Goal: Complete application form: Complete application form

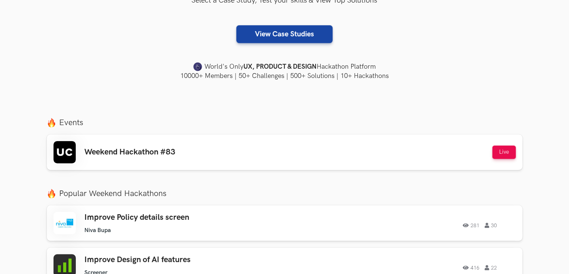
scroll to position [260, 0]
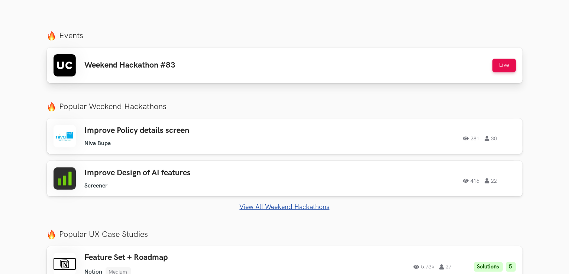
click at [386, 66] on div "Weekend Hackathon #83 Live" at bounding box center [285, 65] width 463 height 22
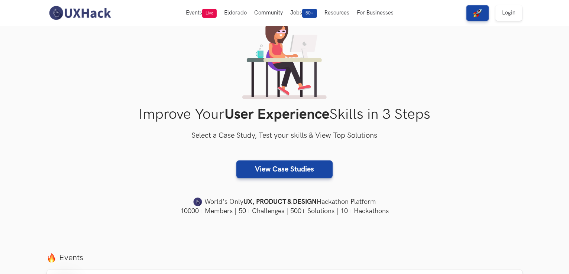
scroll to position [0, 0]
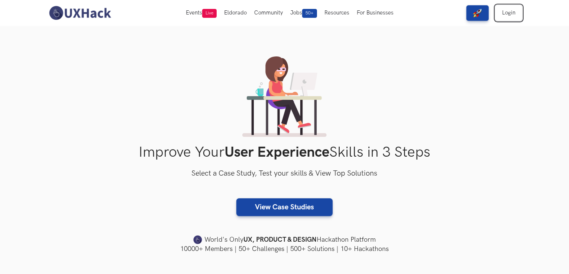
click at [513, 15] on link "Login" at bounding box center [509, 13] width 27 height 16
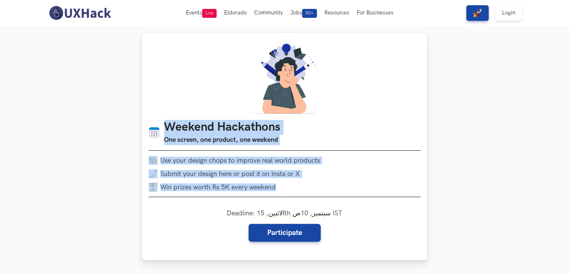
drag, startPoint x: 183, startPoint y: 125, endPoint x: 283, endPoint y: 192, distance: 120.5
click at [283, 192] on div "Weekend Hackathons One screen, one product, one weekend Use your design chops t…" at bounding box center [285, 161] width 272 height 82
click at [507, 11] on link "Login" at bounding box center [509, 13] width 27 height 16
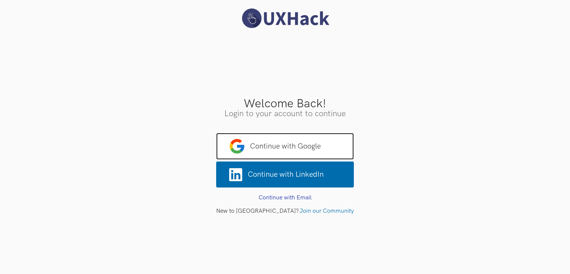
click at [319, 145] on span "Continue with Google" at bounding box center [285, 146] width 138 height 27
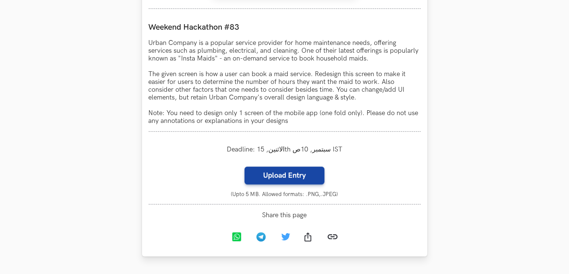
scroll to position [694, 0]
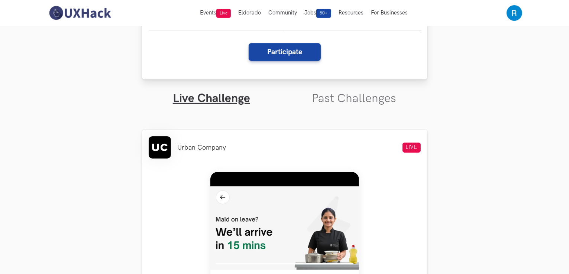
scroll to position [173, 0]
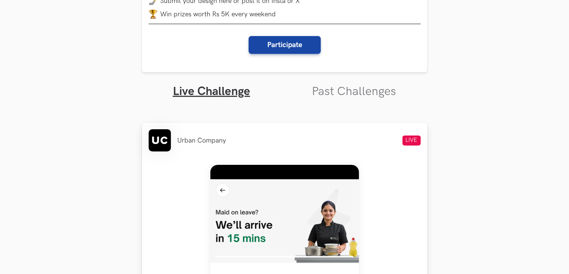
click at [417, 140] on span "LIVE" at bounding box center [412, 141] width 18 height 10
click at [418, 140] on span "LIVE" at bounding box center [412, 141] width 18 height 10
click at [198, 139] on li "Urban Company" at bounding box center [202, 141] width 49 height 8
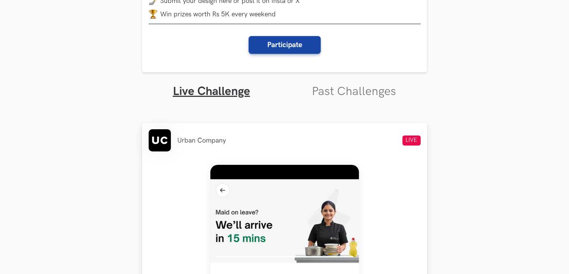
drag, startPoint x: 162, startPoint y: 142, endPoint x: 185, endPoint y: 134, distance: 23.9
click at [177, 136] on ul "Urban Company" at bounding box center [188, 140] width 78 height 22
click at [187, 134] on ul "Urban Company" at bounding box center [188, 140] width 78 height 22
click at [189, 137] on li "Urban Company" at bounding box center [202, 141] width 49 height 8
drag, startPoint x: 189, startPoint y: 137, endPoint x: 199, endPoint y: 135, distance: 10.6
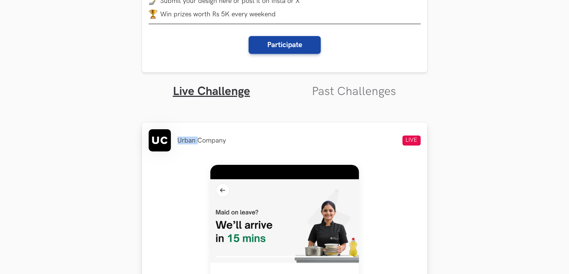
click at [189, 137] on li "Urban Company" at bounding box center [202, 141] width 49 height 8
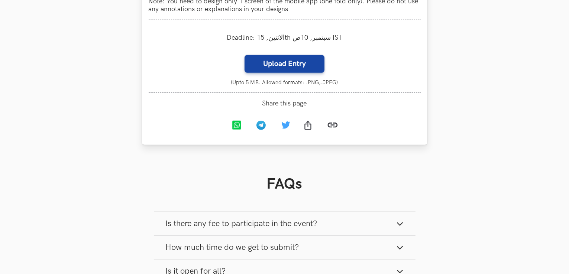
scroll to position [607, 0]
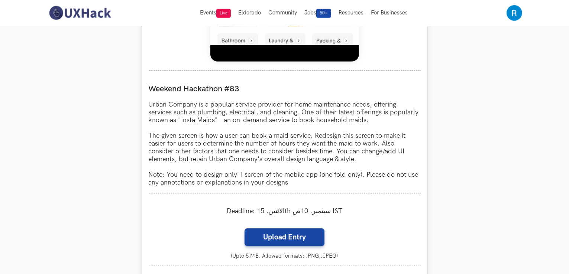
click at [277, 127] on p "Urban Company is a popular service provider for home maintenance needs, offerin…" at bounding box center [285, 144] width 272 height 86
click at [278, 125] on p "Urban Company is a popular service provider for home maintenance needs, offerin…" at bounding box center [285, 144] width 272 height 86
drag, startPoint x: 278, startPoint y: 125, endPoint x: 271, endPoint y: 121, distance: 8.3
click at [278, 123] on p "Urban Company is a popular service provider for home maintenance needs, offerin…" at bounding box center [285, 144] width 272 height 86
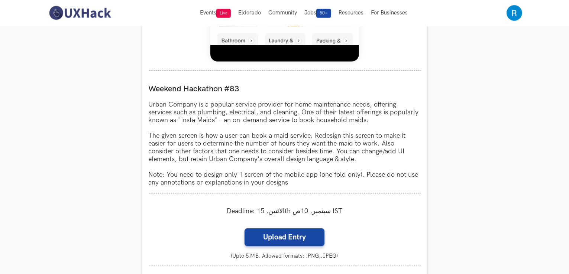
click at [134, 93] on section "Weekend Hackathons One screen, one product, one weekend Use your design chops t…" at bounding box center [284, 23] width 569 height 1208
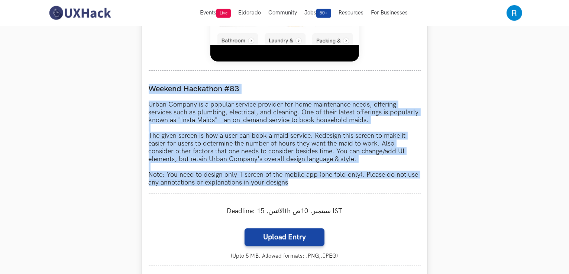
drag, startPoint x: 148, startPoint y: 81, endPoint x: 286, endPoint y: 151, distance: 154.7
click at [396, 188] on div "Urban Company LIVE Weekend Hackathon #83 Urban Company is a popular service pro…" at bounding box center [285, 4] width 286 height 630
copy div "Weekend Hackathon #83 Urban Company is a popular service provider for home main…"
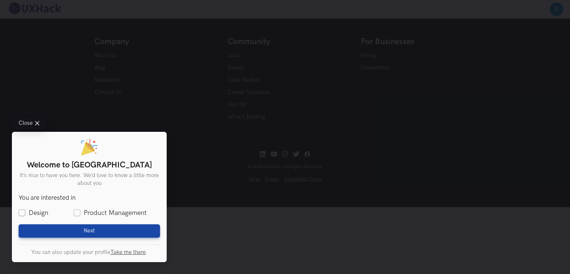
click at [30, 216] on label "Design" at bounding box center [34, 213] width 30 height 9
click at [25, 216] on input "Design" at bounding box center [22, 213] width 7 height 7
checkbox input "true"
click at [70, 209] on ul "Design Product Management" at bounding box center [89, 213] width 141 height 9
click at [74, 212] on label "Product Management" at bounding box center [110, 213] width 73 height 9
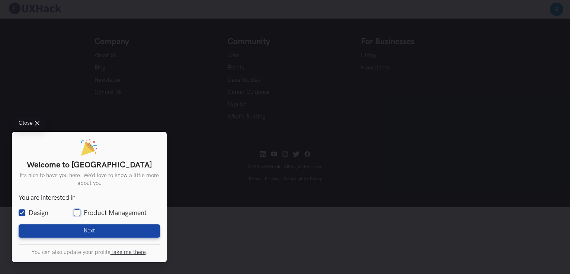
click at [74, 212] on input "Product Management" at bounding box center [77, 213] width 7 height 7
checkbox input "true"
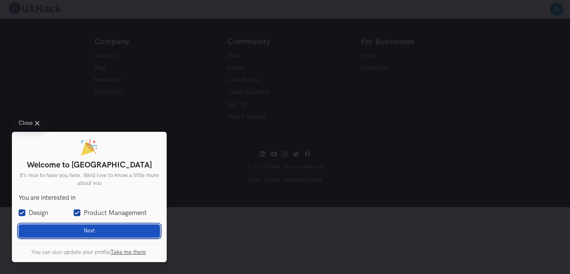
click at [91, 234] on span "Next" at bounding box center [89, 231] width 11 height 7
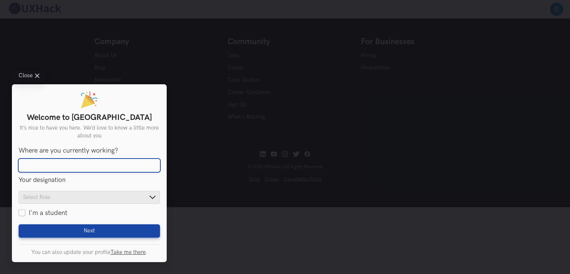
click at [71, 163] on input "Where are you currently working?" at bounding box center [89, 165] width 141 height 13
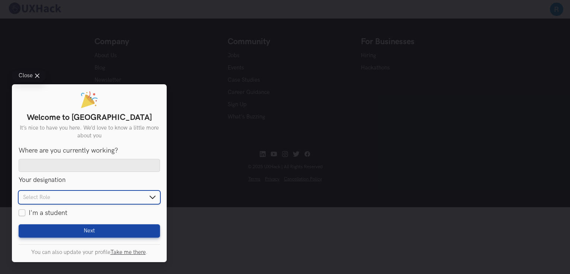
click at [73, 200] on input "text" at bounding box center [89, 197] width 141 height 13
click at [33, 77] on button "Close" at bounding box center [29, 76] width 34 height 12
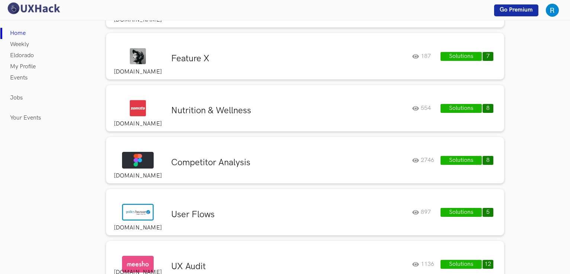
scroll to position [758, 0]
